Goal: Transaction & Acquisition: Purchase product/service

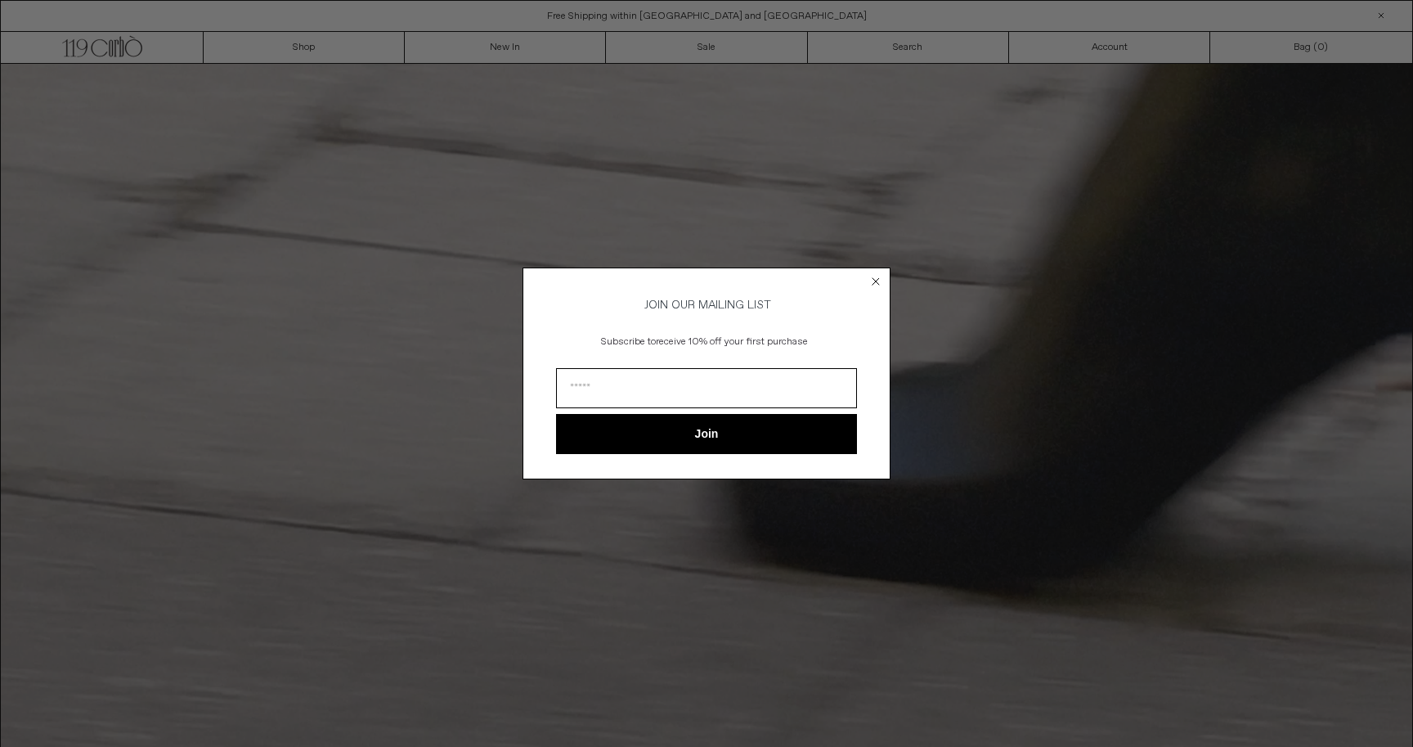
click at [877, 274] on circle "Close dialog" at bounding box center [877, 282] width 16 height 16
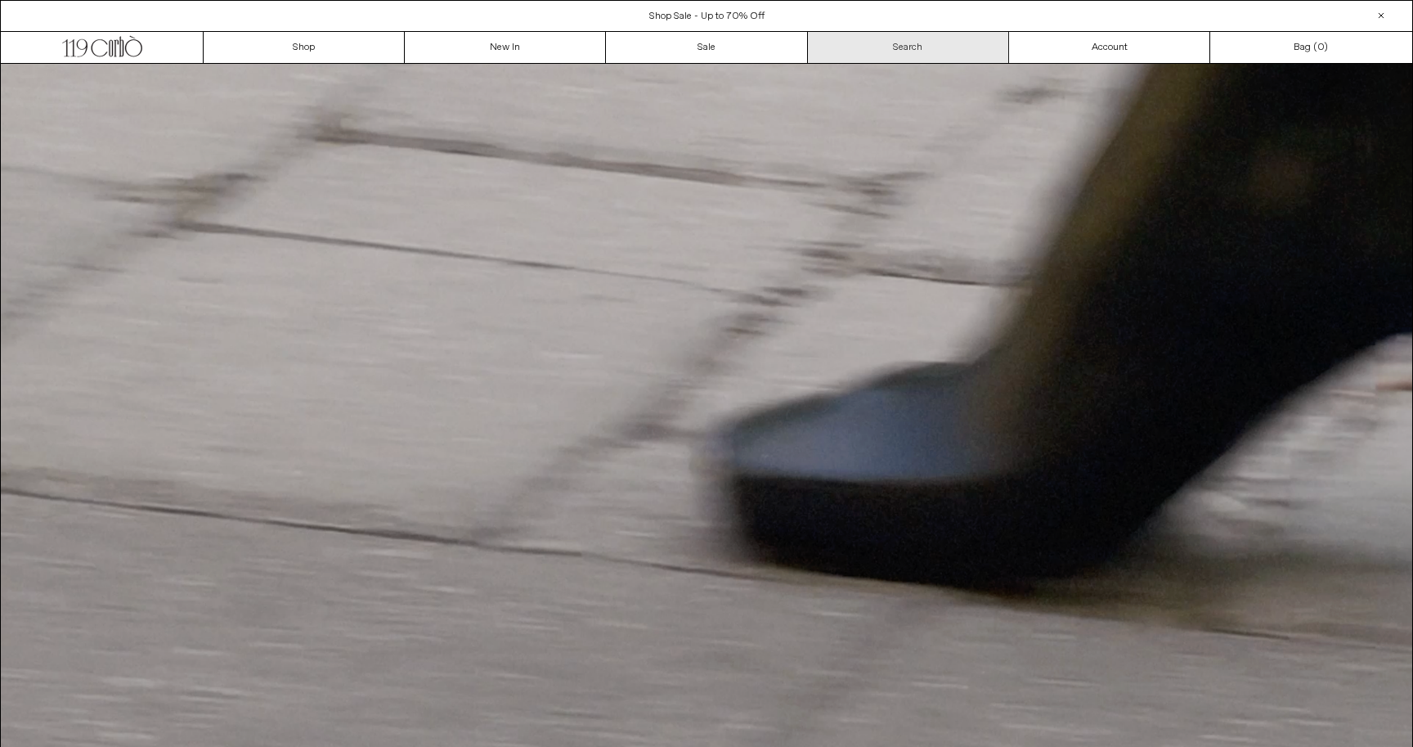
click at [890, 51] on link "Search" at bounding box center [908, 47] width 201 height 31
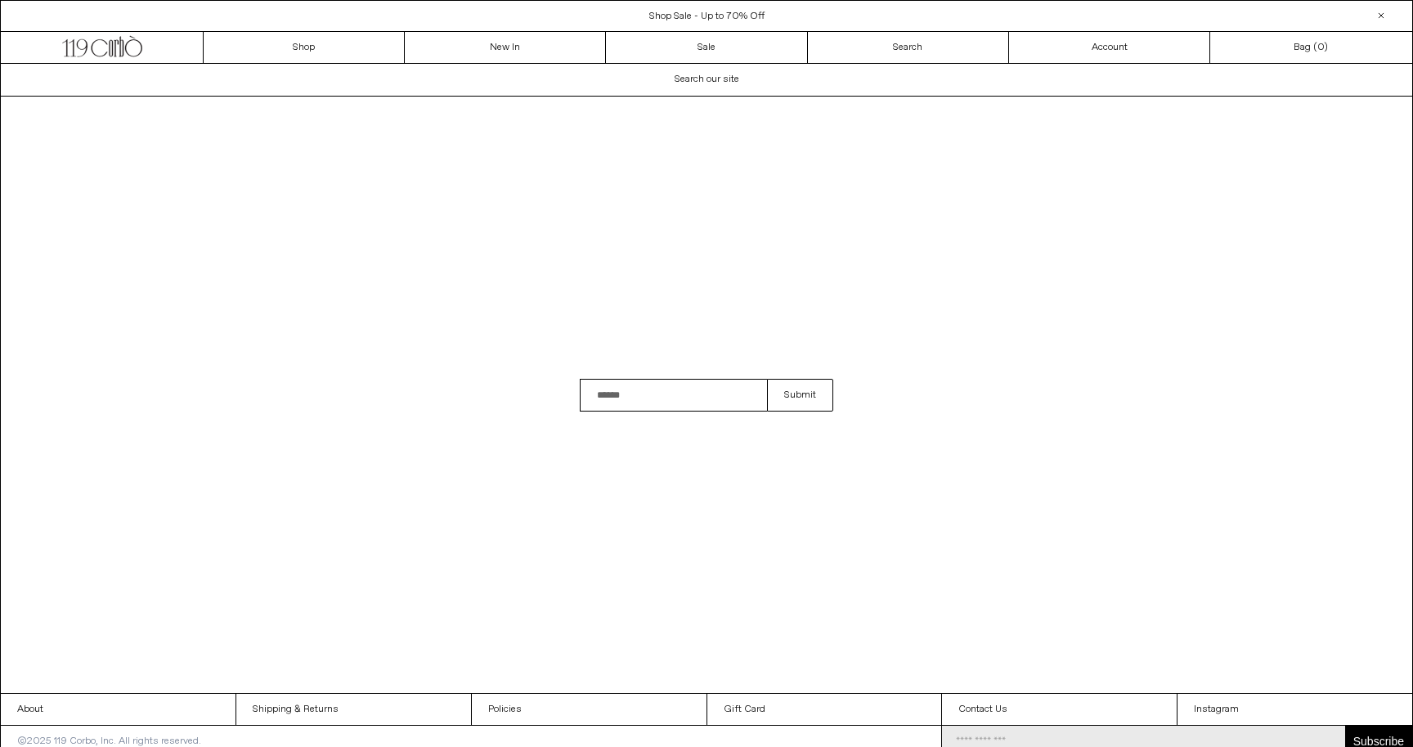
click at [594, 399] on input "Search" at bounding box center [673, 395] width 187 height 33
type input "****"
click at [767, 379] on button "Submit" at bounding box center [800, 395] width 66 height 33
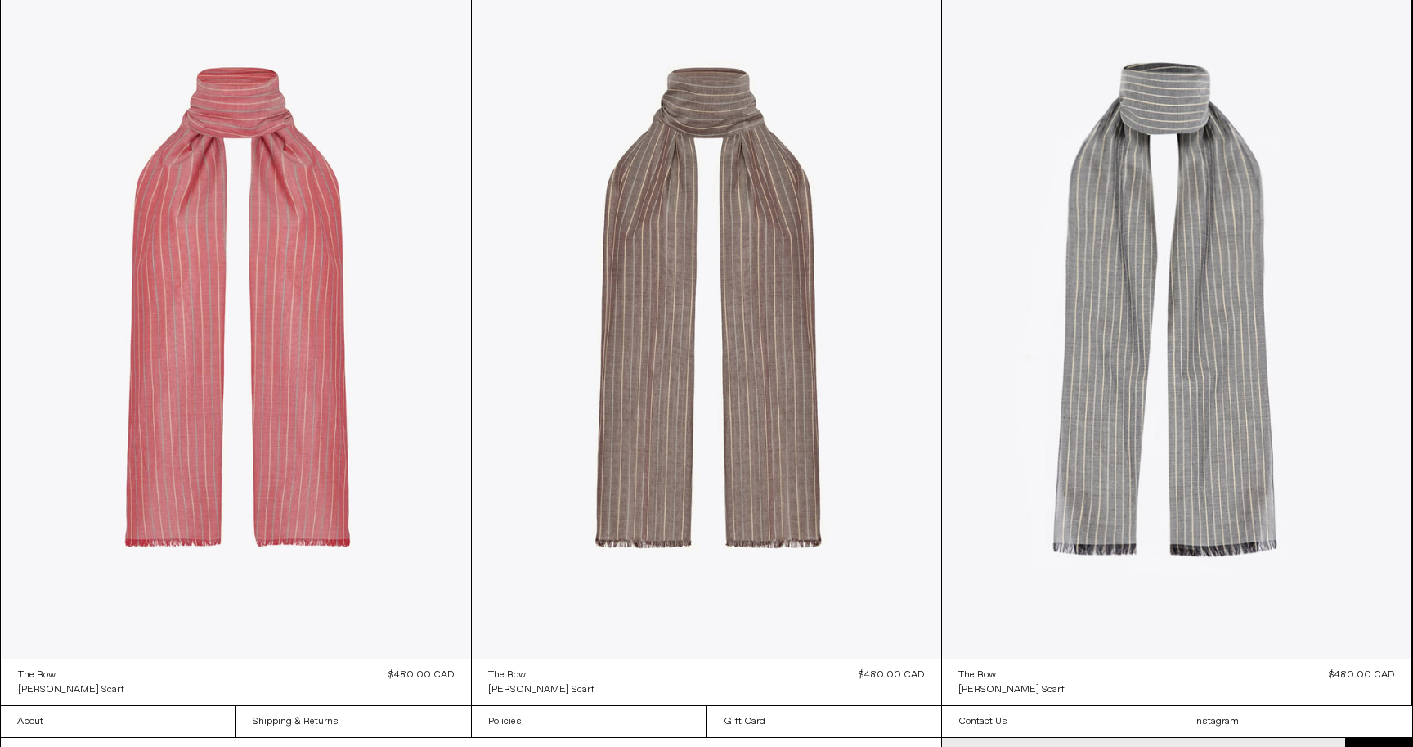
scroll to position [281, 0]
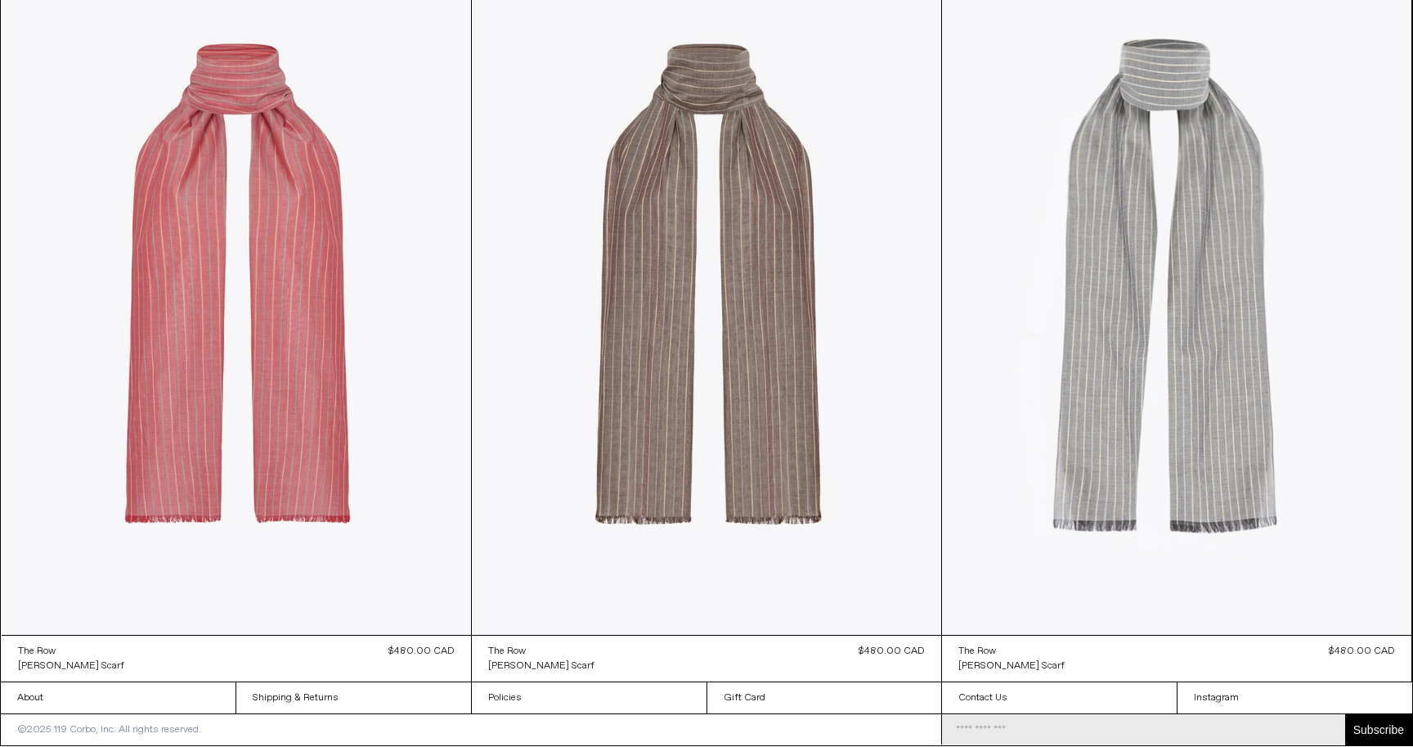
click at [1161, 348] on at bounding box center [1176, 282] width 469 height 704
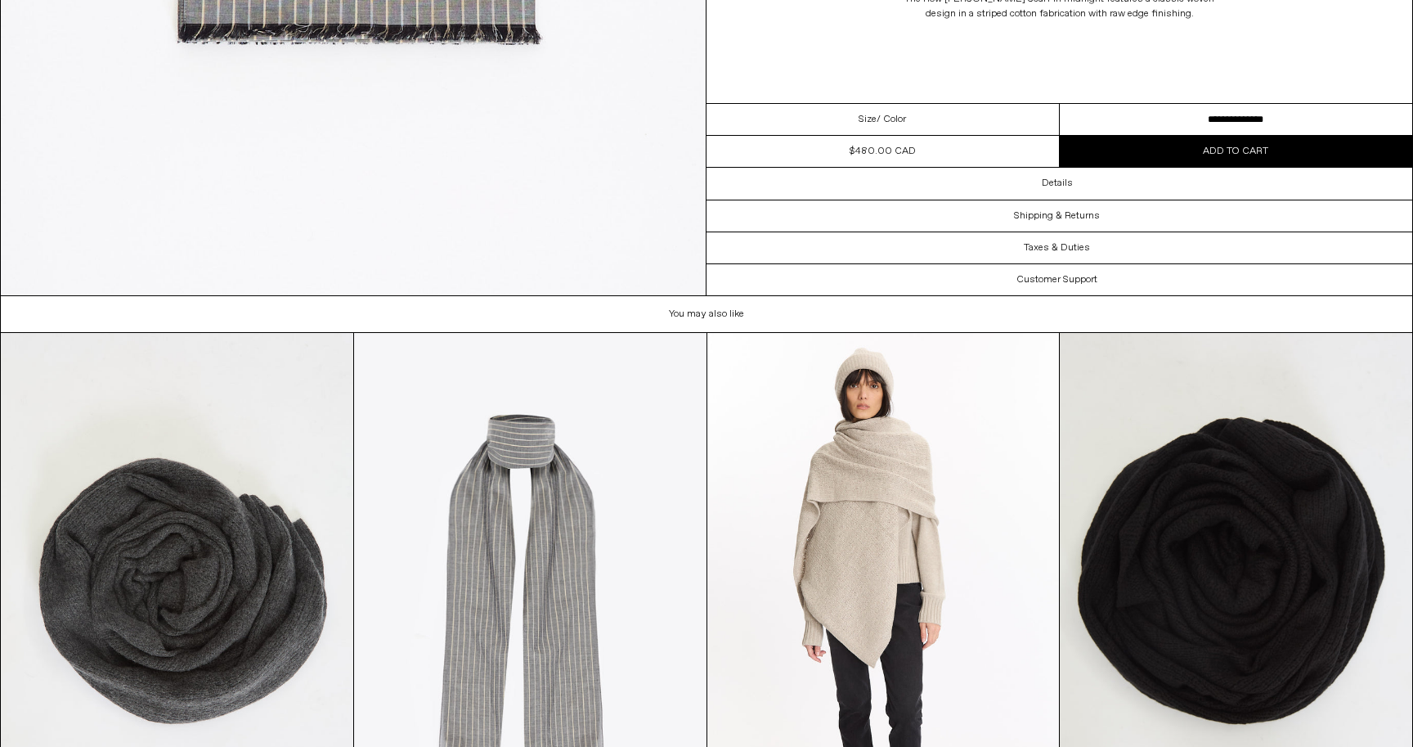
scroll to position [1830, 0]
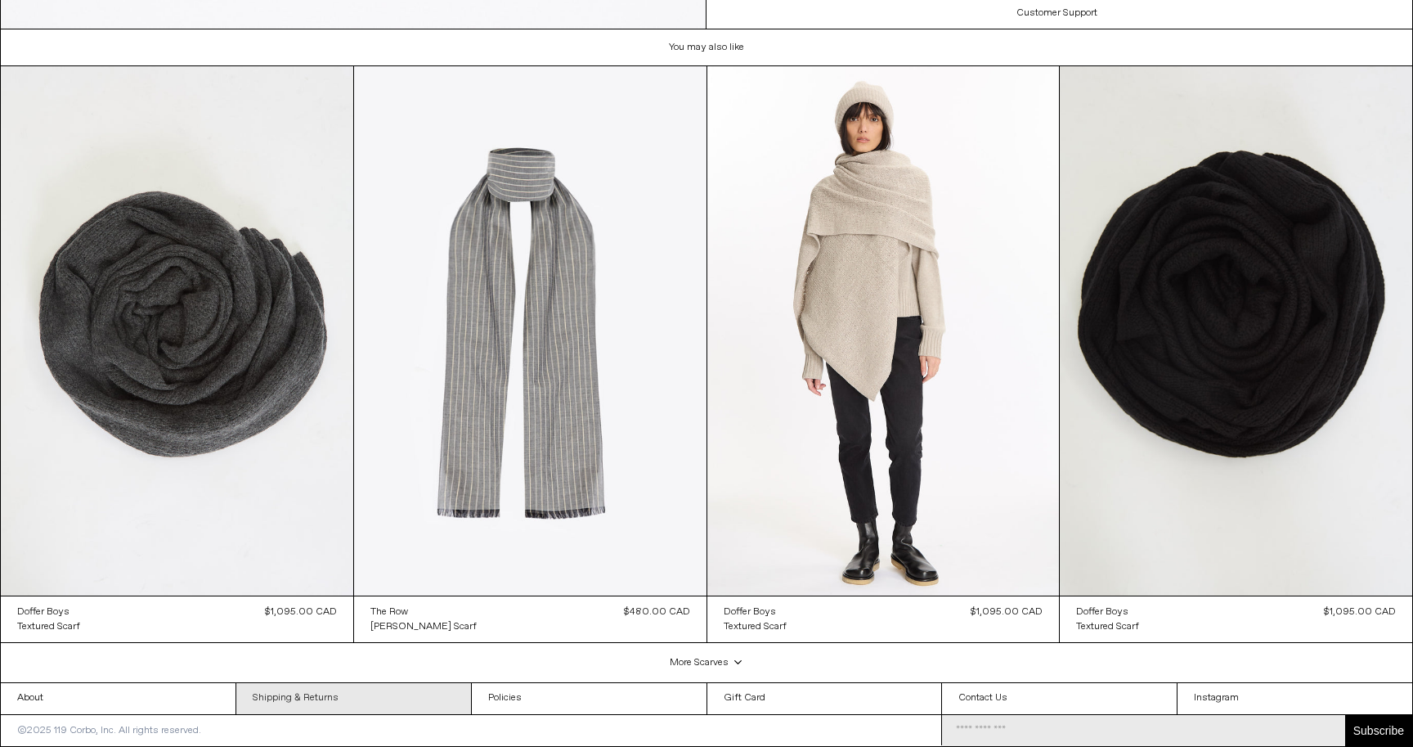
click at [330, 701] on link "Shipping & Returns" at bounding box center [353, 698] width 235 height 31
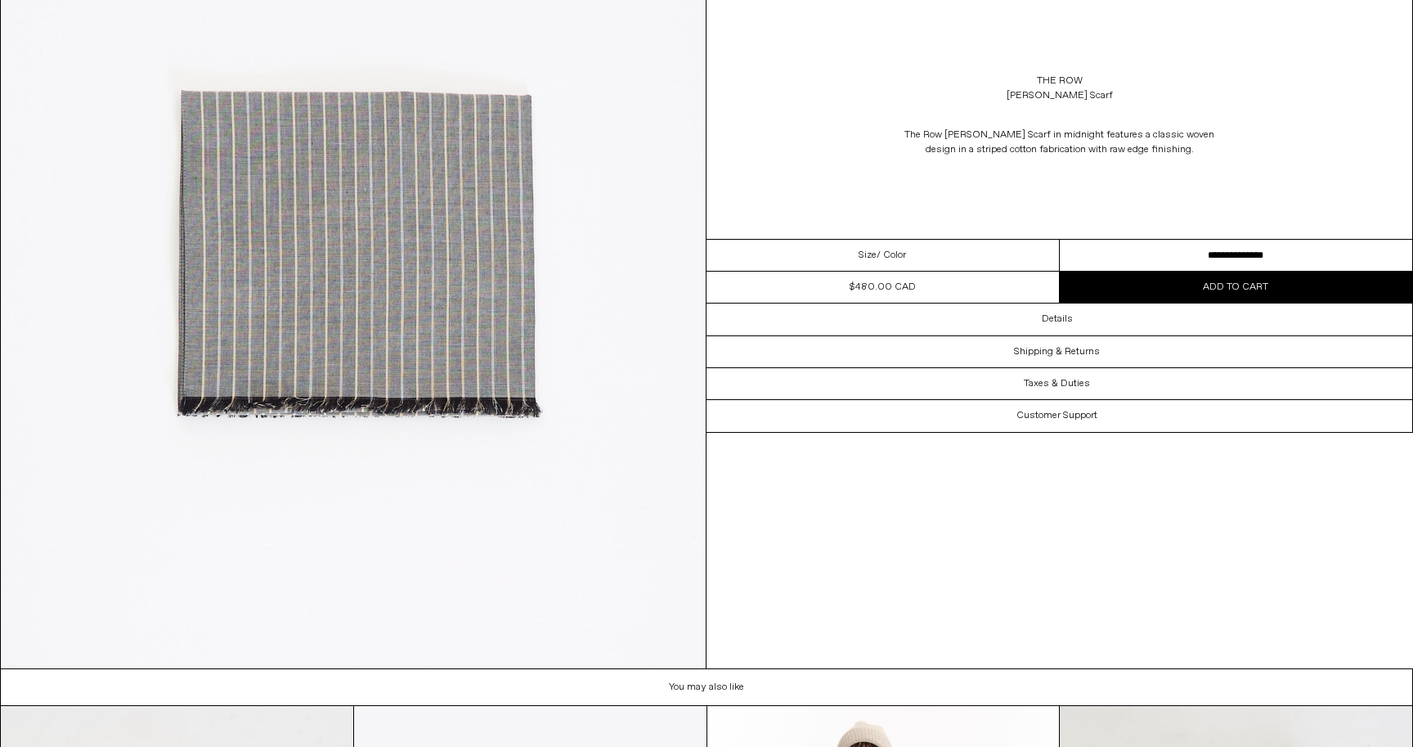
scroll to position [1171, 0]
